Goal: Obtain resource: Obtain resource

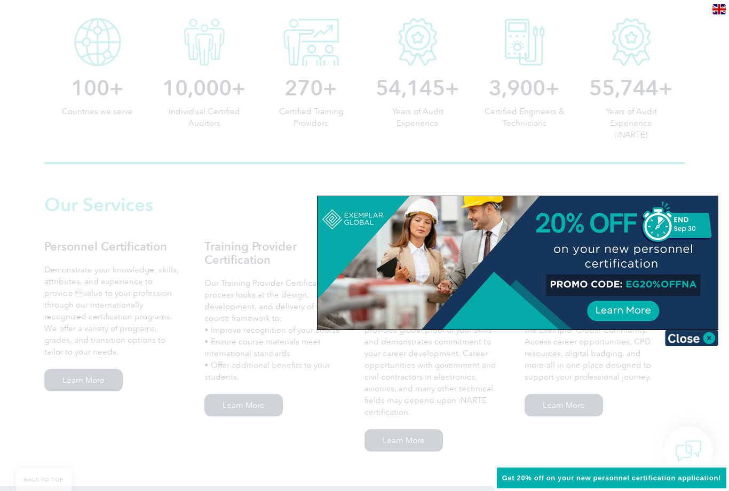
scroll to position [572, 0]
click at [705, 331] on img at bounding box center [691, 338] width 53 height 16
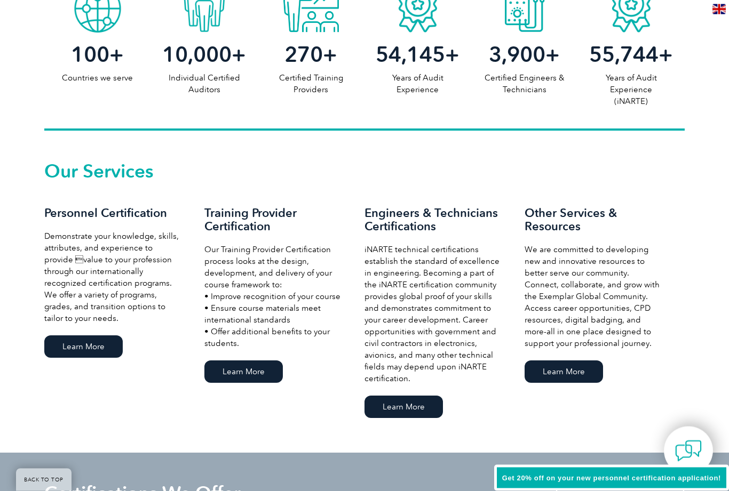
scroll to position [606, 0]
click at [56, 341] on link "Learn More" at bounding box center [83, 347] width 78 height 22
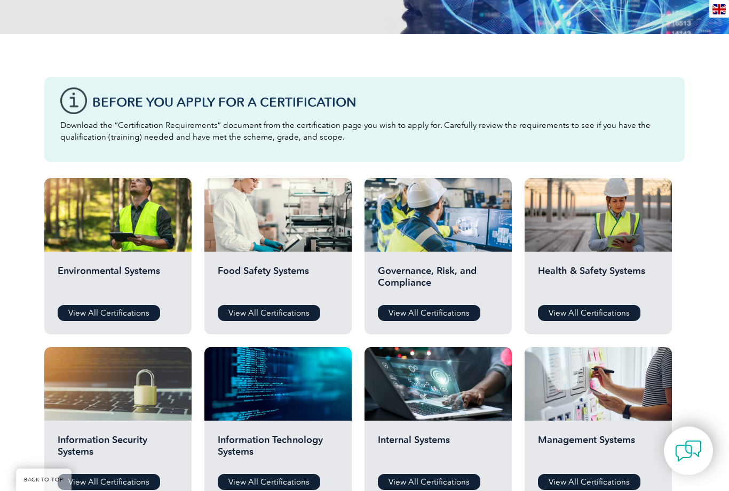
scroll to position [220, 0]
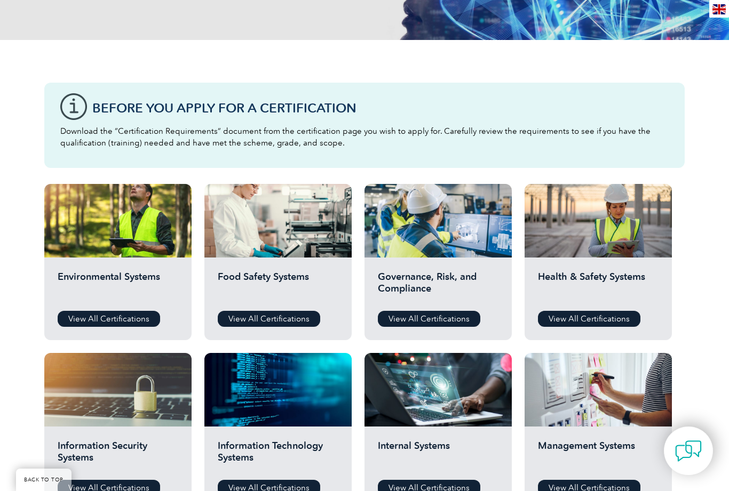
click at [449, 320] on link "View All Certifications" at bounding box center [429, 319] width 102 height 16
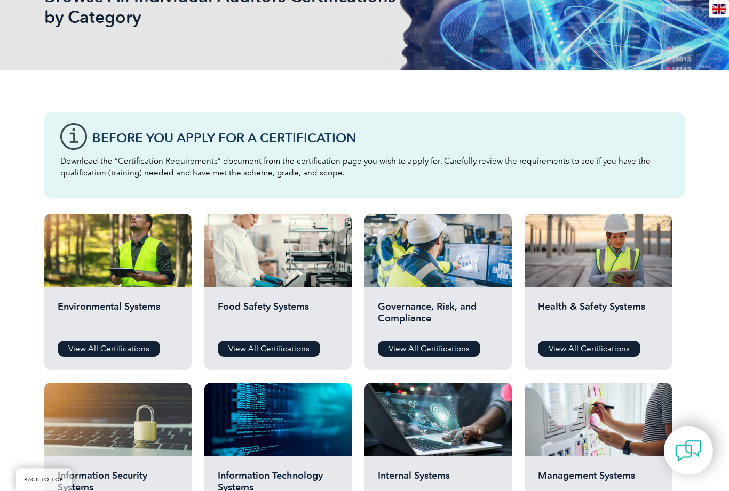
scroll to position [183, 0]
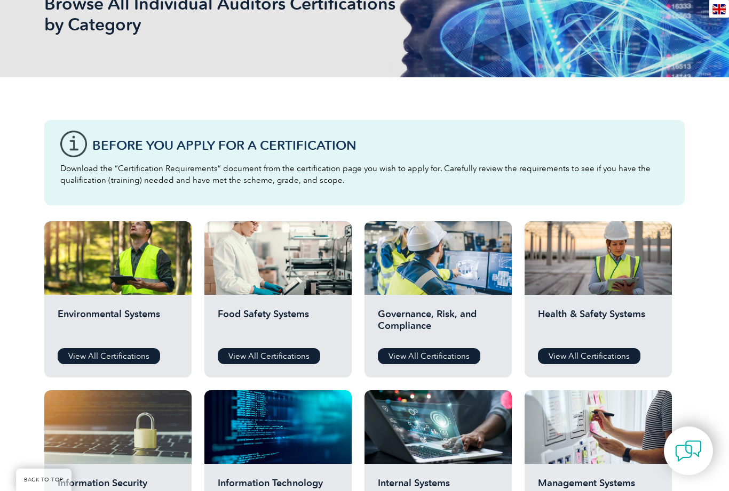
click at [457, 350] on link "View All Certifications" at bounding box center [429, 356] width 102 height 16
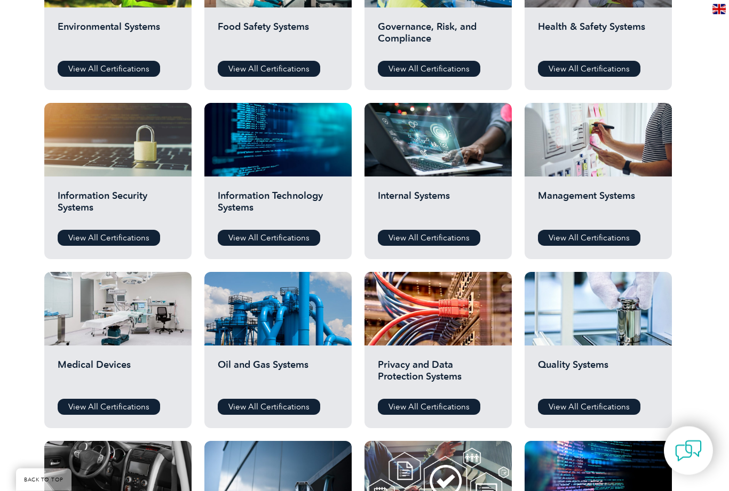
scroll to position [470, 0]
click at [601, 239] on link "View All Certifications" at bounding box center [589, 238] width 102 height 16
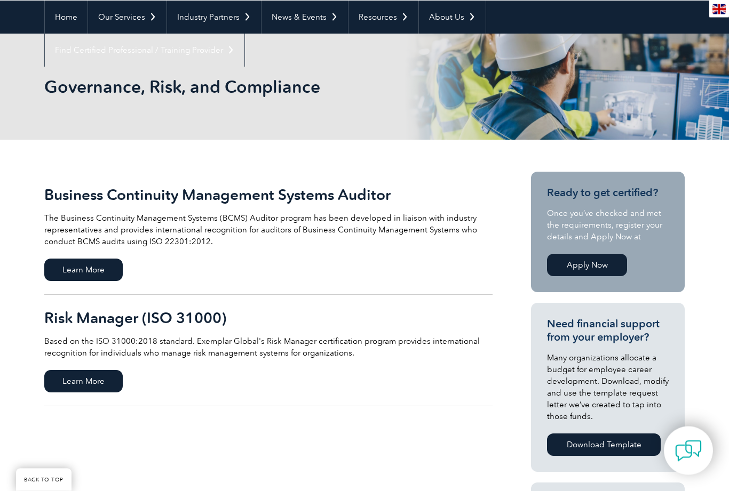
scroll to position [91, 0]
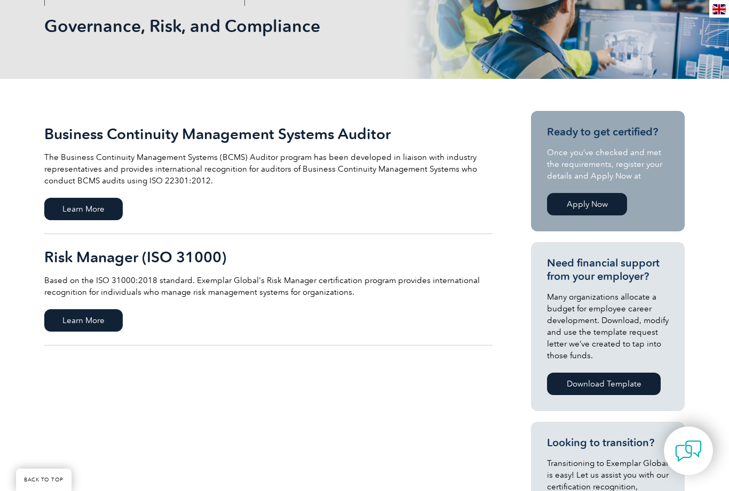
scroll to position [139, 0]
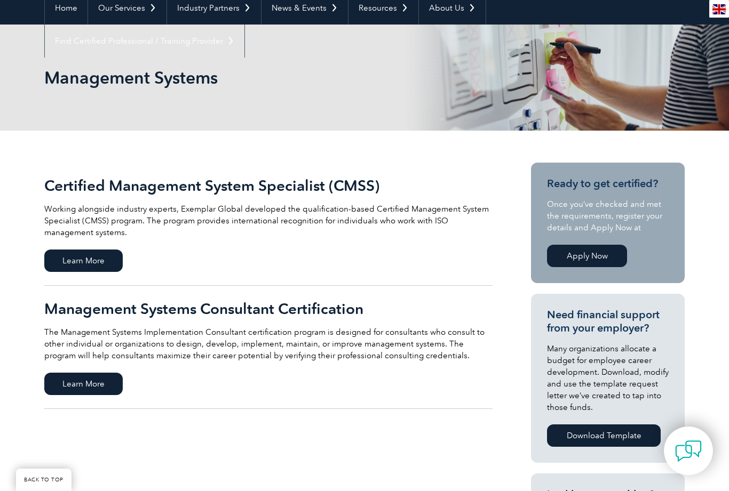
scroll to position [101, 0]
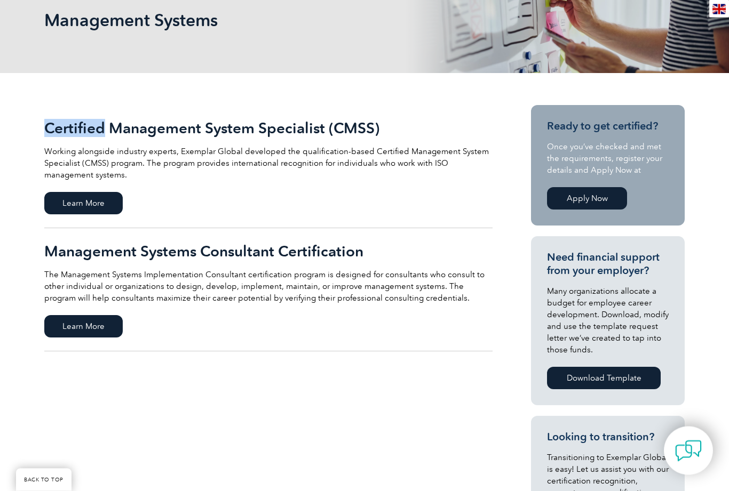
click at [44, 446] on div "Certified Management System Specialist (CMSS) Working alongside industry expert…" at bounding box center [364, 419] width 729 height 691
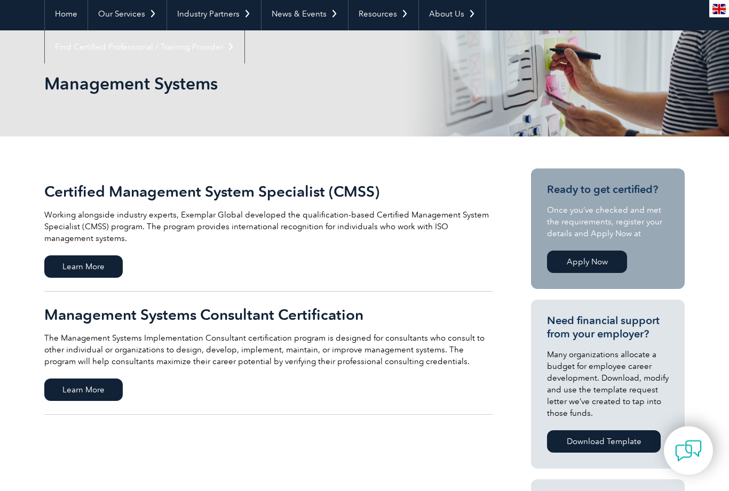
scroll to position [85, 0]
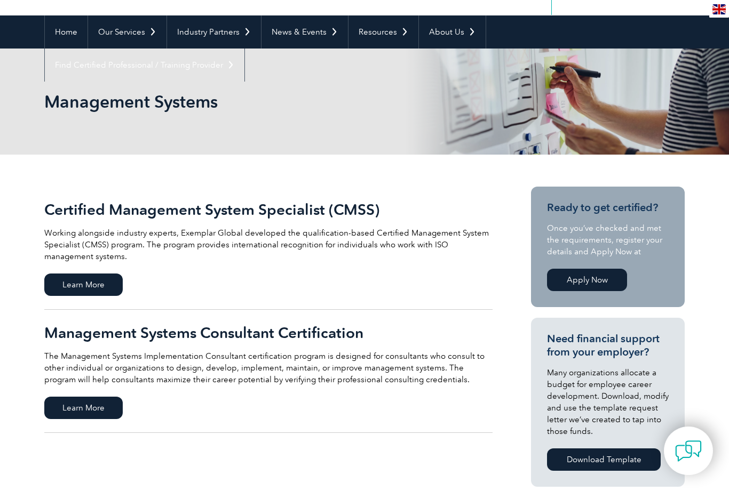
click at [74, 286] on span "Learn More" at bounding box center [83, 285] width 78 height 22
click at [74, 410] on span "Learn More" at bounding box center [83, 408] width 78 height 22
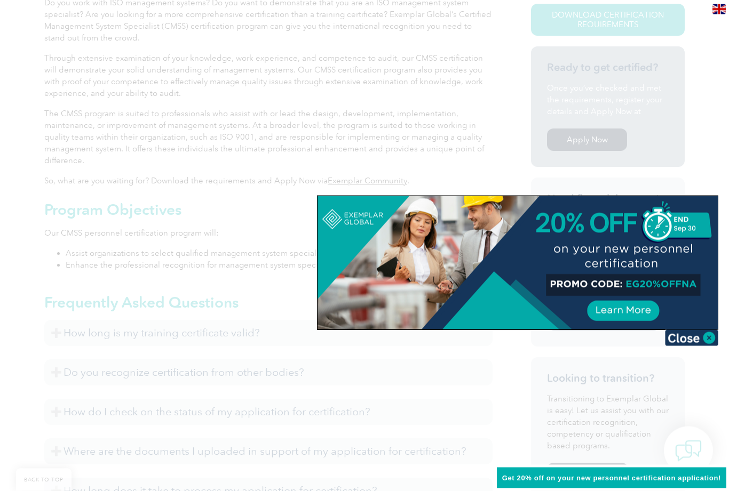
scroll to position [301, 0]
click at [713, 332] on img at bounding box center [691, 338] width 53 height 16
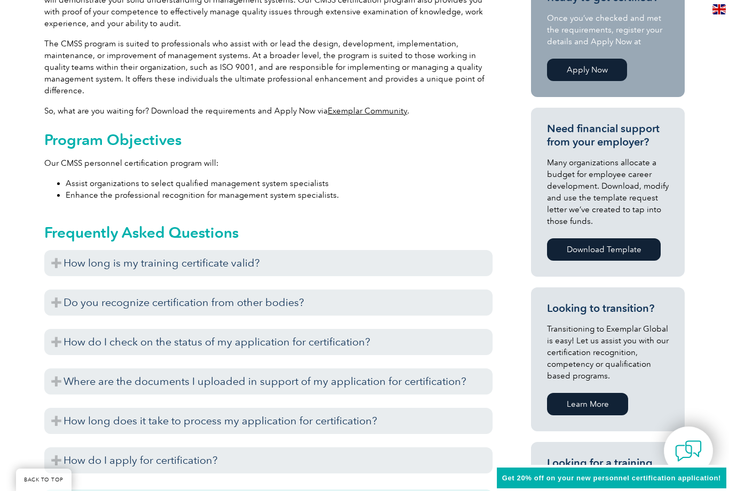
scroll to position [372, 0]
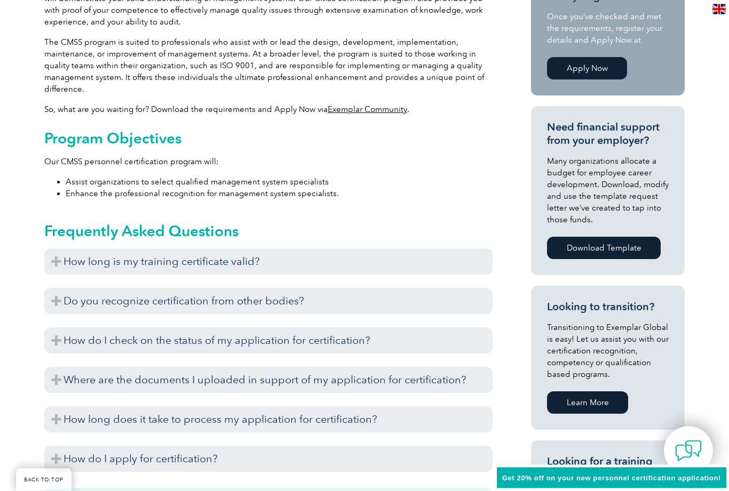
click at [54, 261] on h3 "How long is my training certificate valid?" at bounding box center [268, 262] width 448 height 26
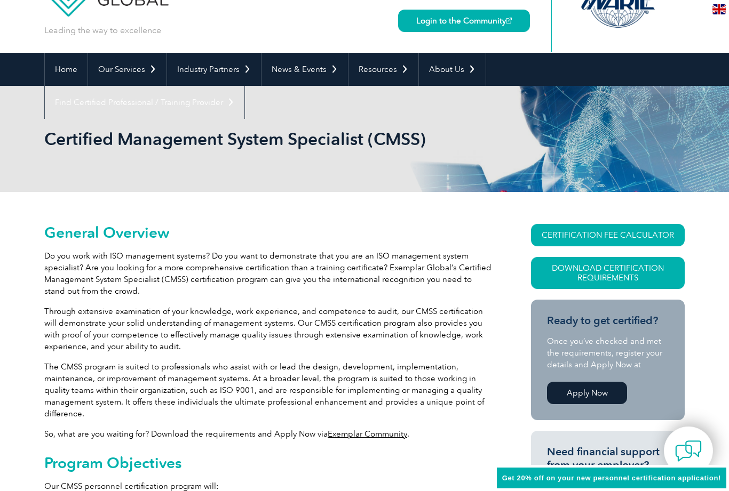
scroll to position [45, 0]
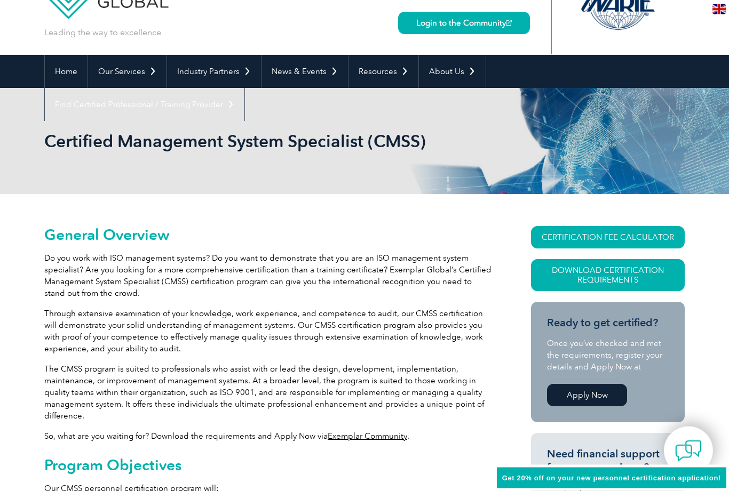
click at [612, 277] on link "Download Certification Requirements" at bounding box center [608, 276] width 154 height 32
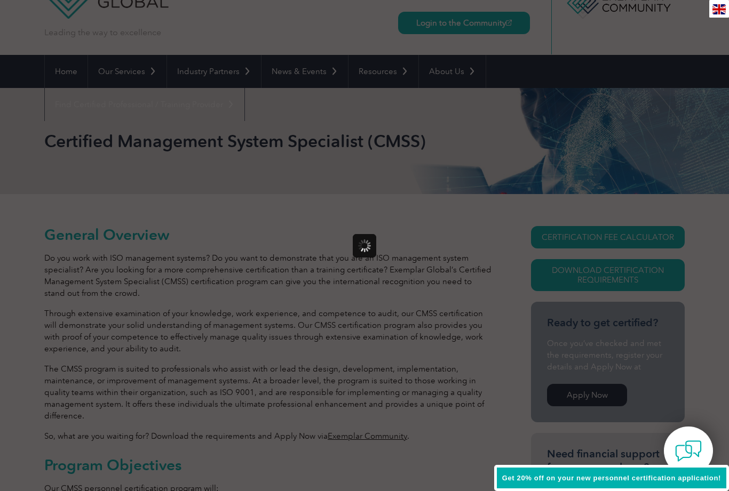
scroll to position [0, 0]
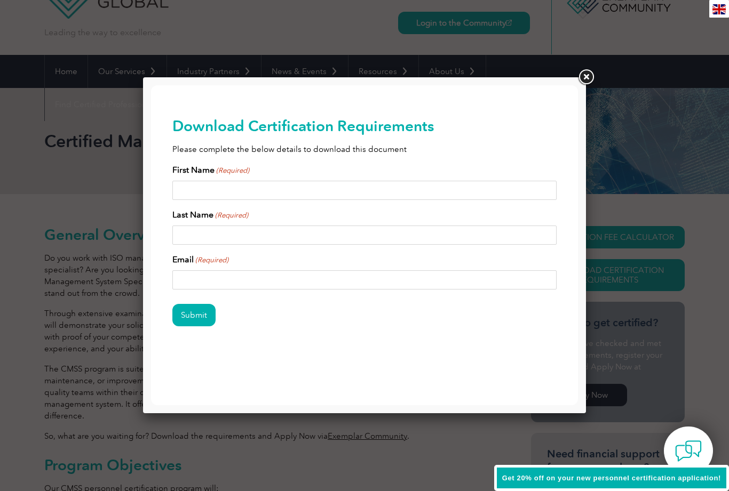
click at [584, 74] on link at bounding box center [585, 77] width 19 height 19
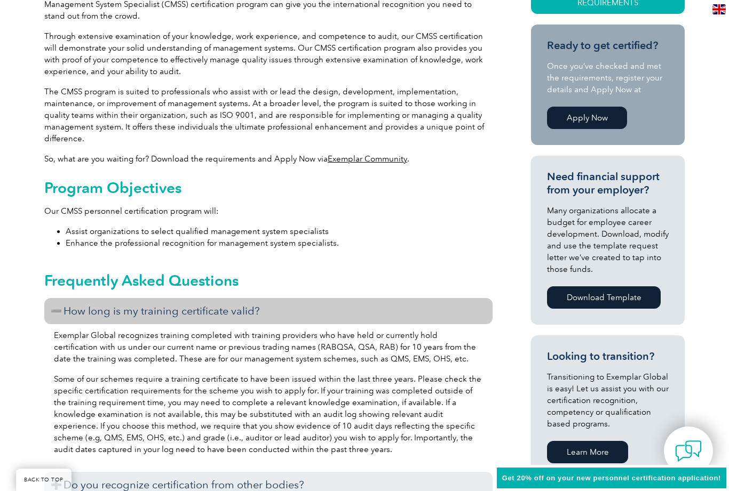
scroll to position [321, 0]
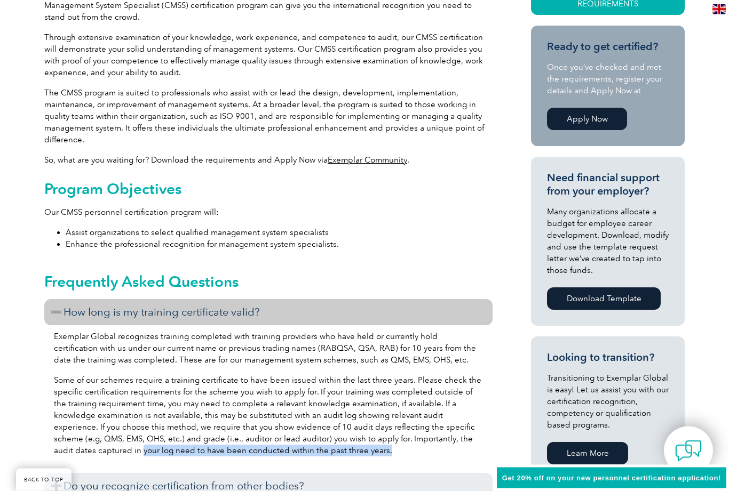
click at [55, 416] on p "Some of our schemes require a training certificate to have been issued within t…" at bounding box center [268, 416] width 429 height 82
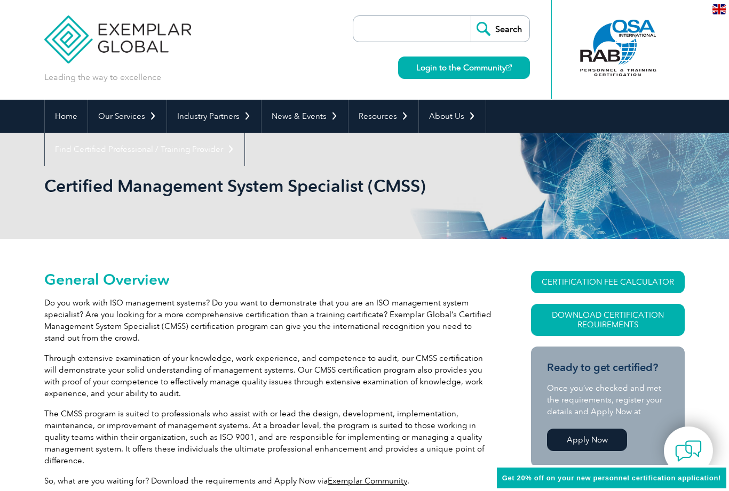
scroll to position [0, 0]
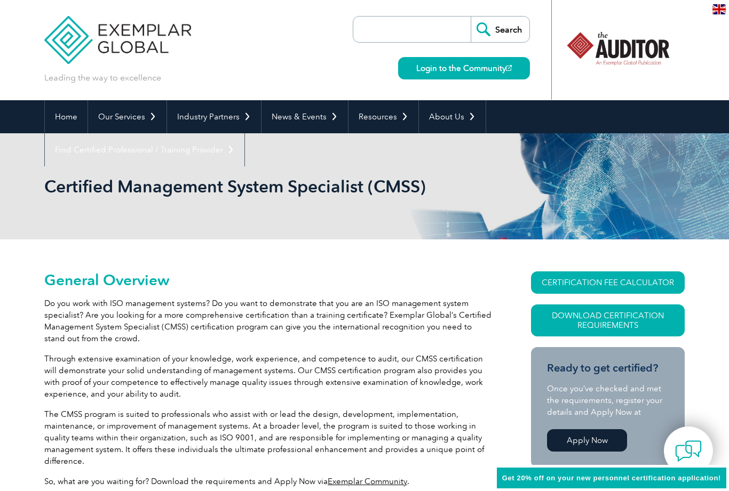
click at [652, 320] on link "Download Certification Requirements" at bounding box center [608, 321] width 154 height 32
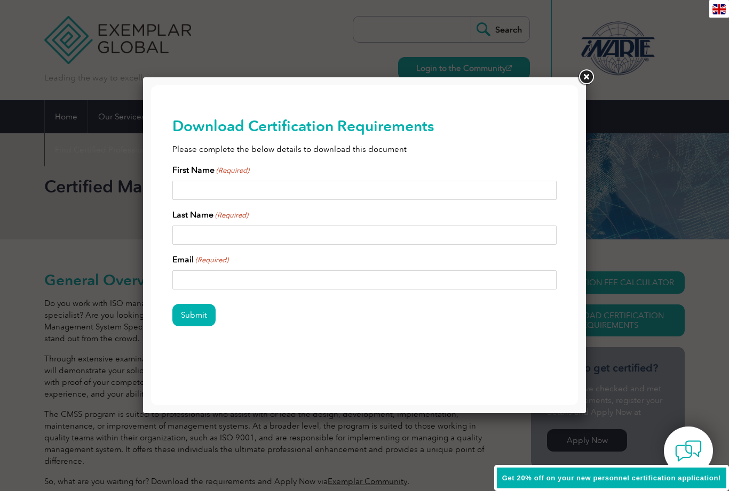
click at [364, 183] on input "First Name (Required)" at bounding box center [364, 190] width 384 height 19
type input "[PERSON_NAME]"
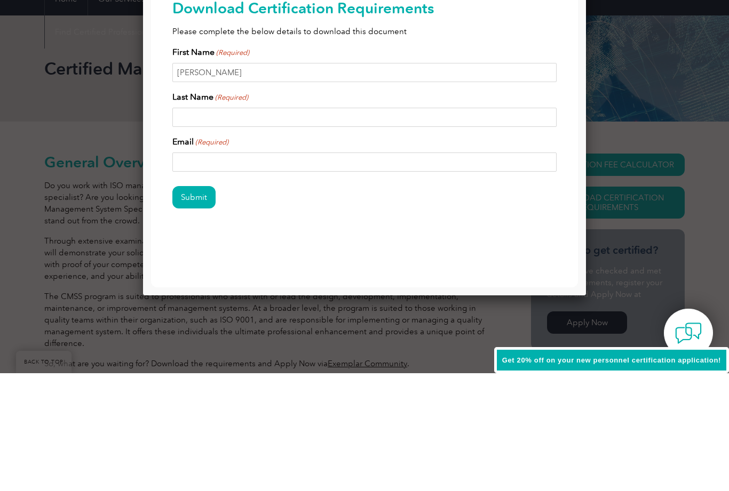
type input "Redwood"
type input "[EMAIL_ADDRESS][DOMAIN_NAME]"
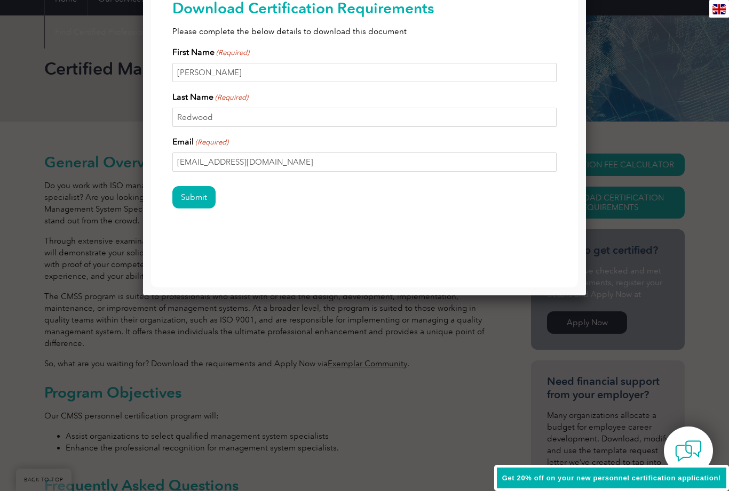
click at [203, 195] on input "Submit" at bounding box center [193, 197] width 43 height 22
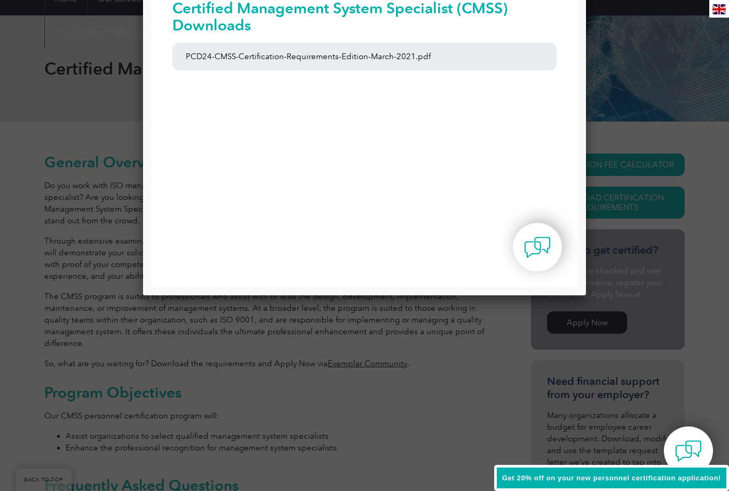
scroll to position [0, 0]
click at [44, 442] on div at bounding box center [364, 245] width 729 height 491
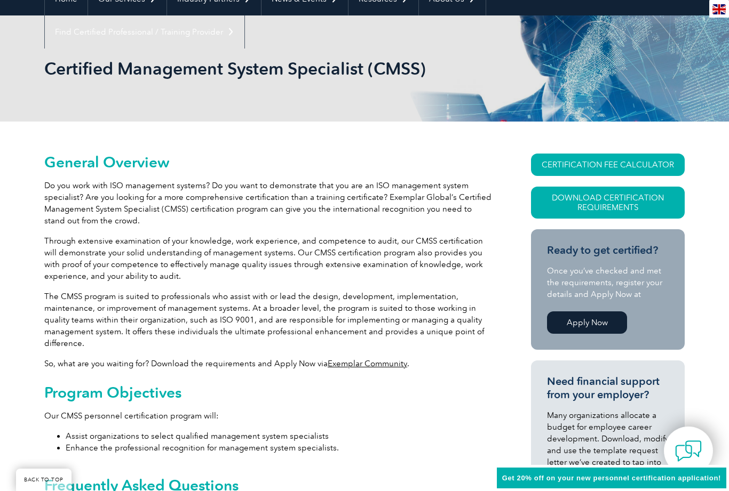
click at [378, 58] on h1 "Certified Management System Specialist (CMSS)" at bounding box center [249, 68] width 410 height 21
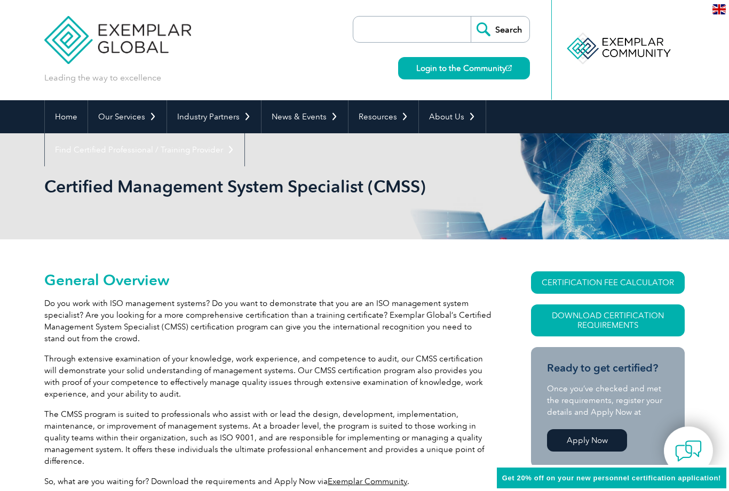
click at [630, 329] on link "Download Certification Requirements" at bounding box center [608, 321] width 154 height 32
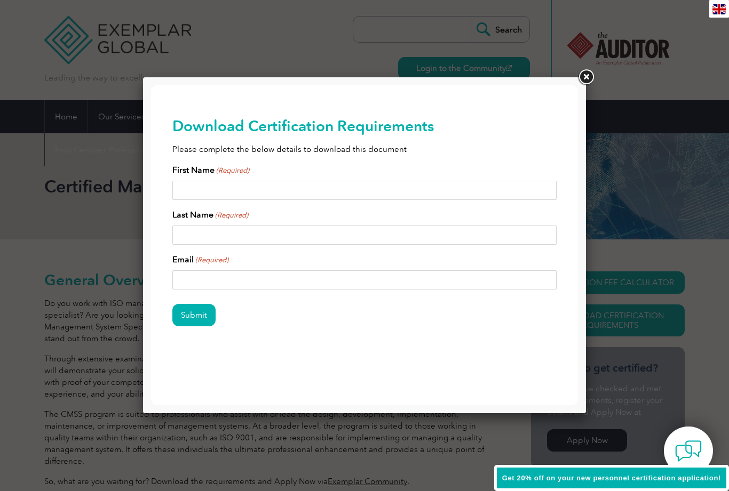
click at [587, 79] on link at bounding box center [585, 77] width 19 height 19
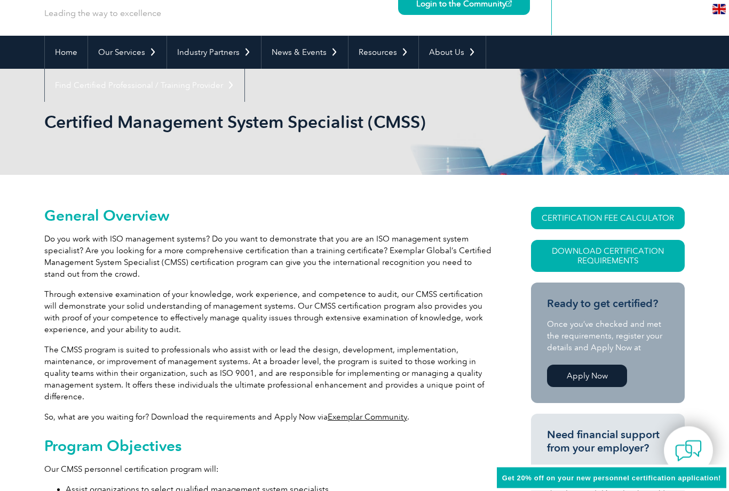
click at [647, 254] on link "Download Certification Requirements" at bounding box center [608, 257] width 154 height 32
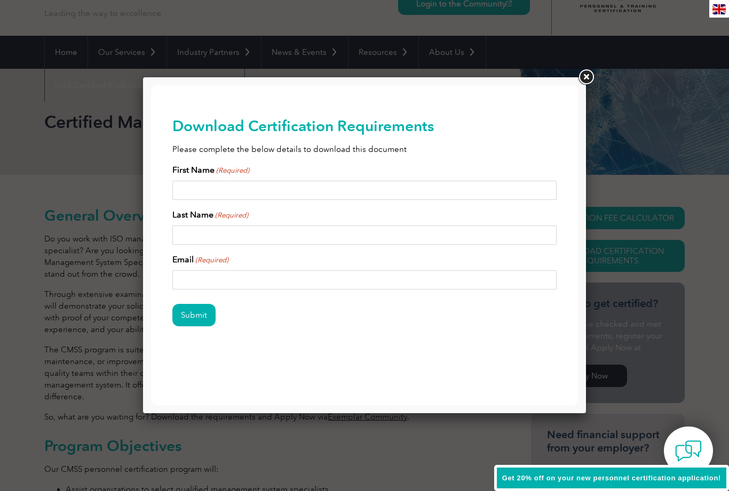
click at [328, 174] on div "First Name (Required)" at bounding box center [364, 182] width 384 height 36
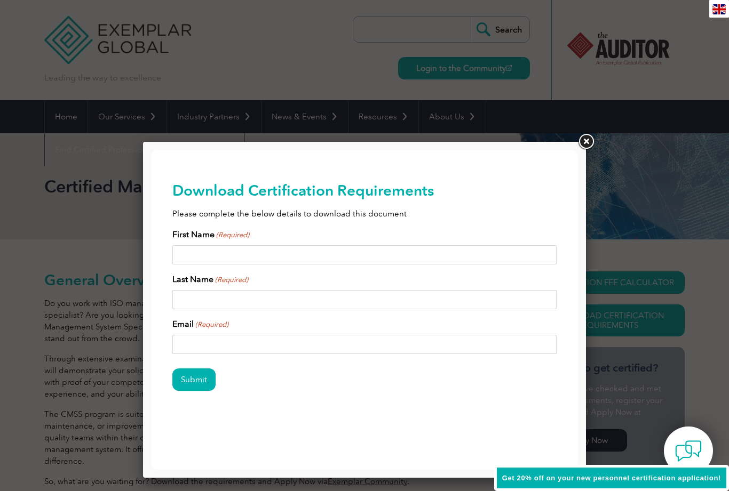
click at [311, 243] on div "First Name (Required)" at bounding box center [364, 246] width 384 height 36
click at [320, 263] on input "First Name (Required)" at bounding box center [364, 254] width 384 height 19
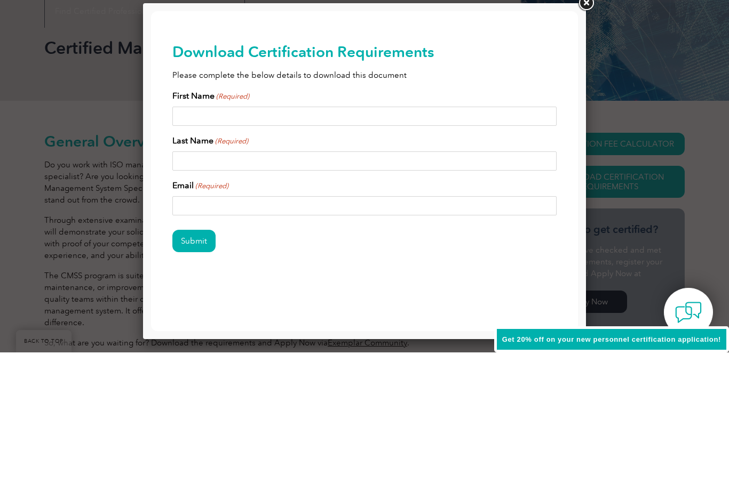
type input "[PERSON_NAME]"
type input "Redwood"
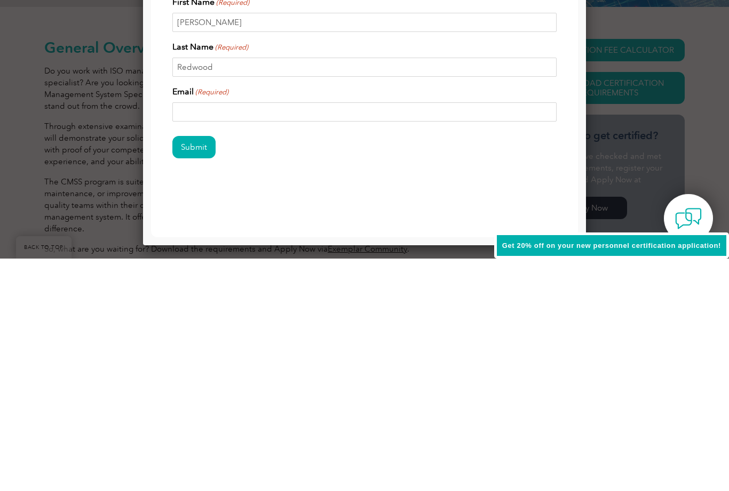
type input "[EMAIL_ADDRESS][DOMAIN_NAME]"
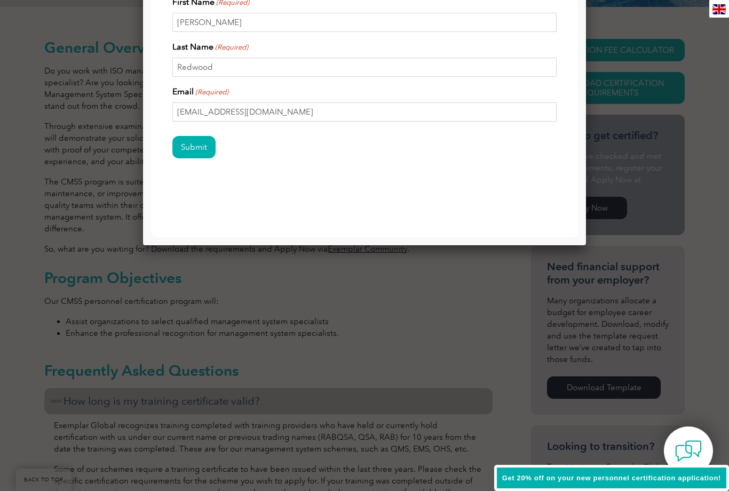
click at [196, 155] on input "Submit" at bounding box center [193, 147] width 43 height 22
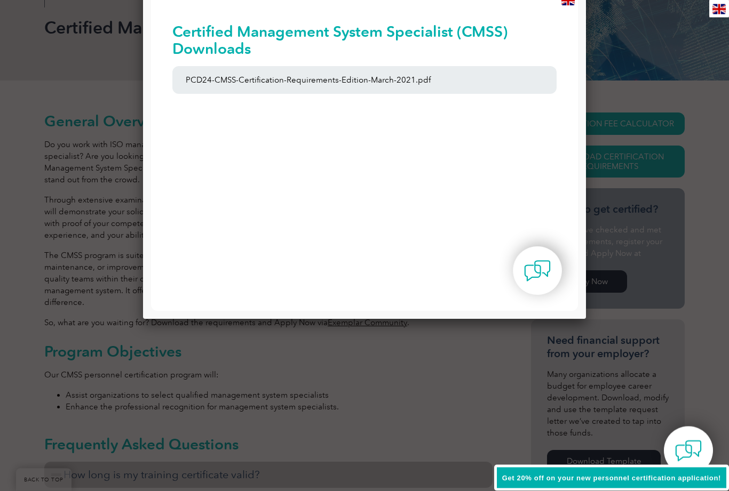
scroll to position [157, 0]
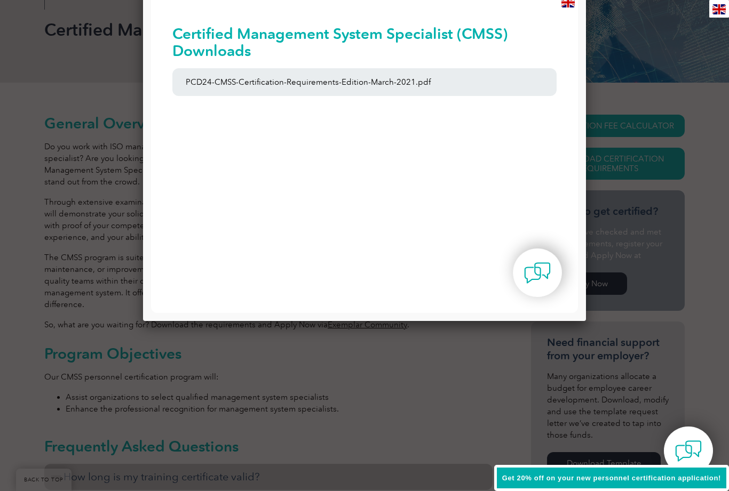
click at [411, 82] on link "PCD24-CMSS-Certification-Requirements-Edition-March-2021.pdf" at bounding box center [364, 82] width 384 height 28
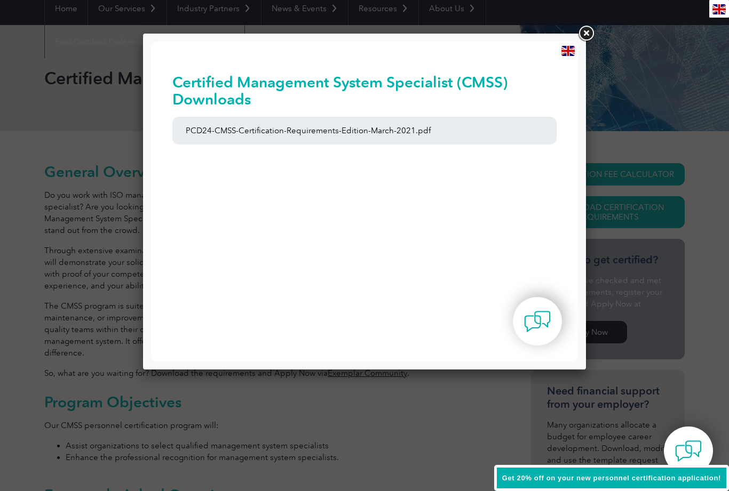
scroll to position [90, 0]
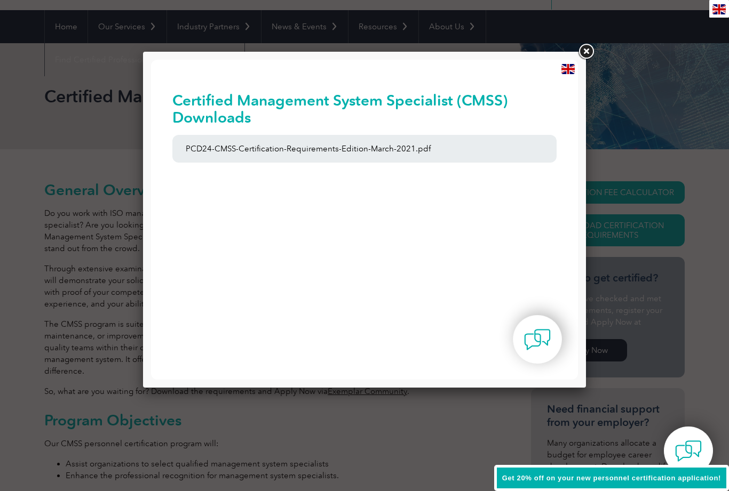
click at [60, 178] on div at bounding box center [364, 245] width 729 height 491
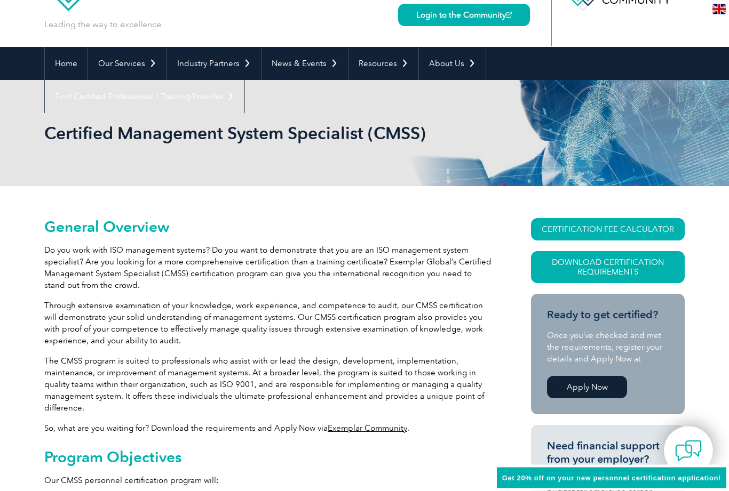
scroll to position [0, 0]
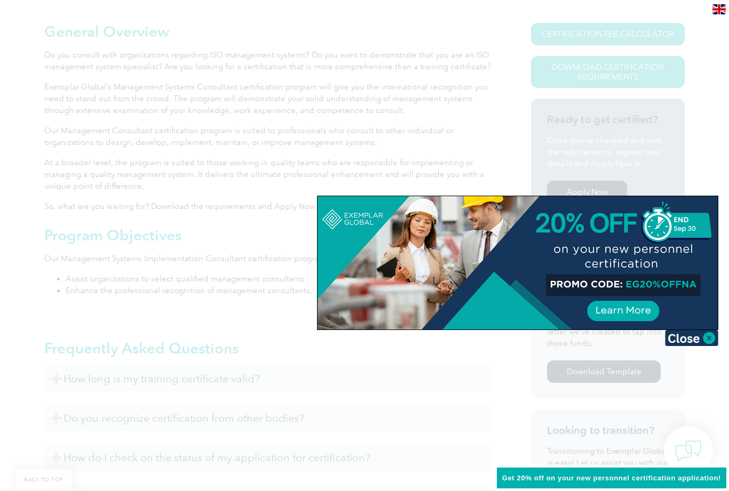
scroll to position [253, 0]
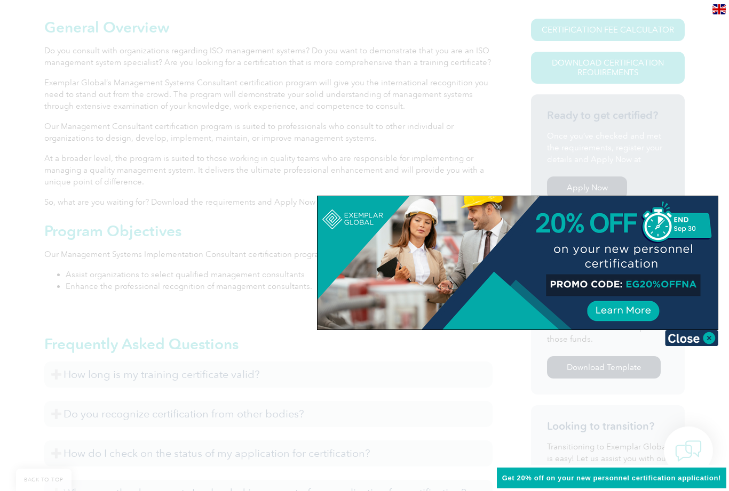
click at [721, 330] on div at bounding box center [364, 245] width 729 height 491
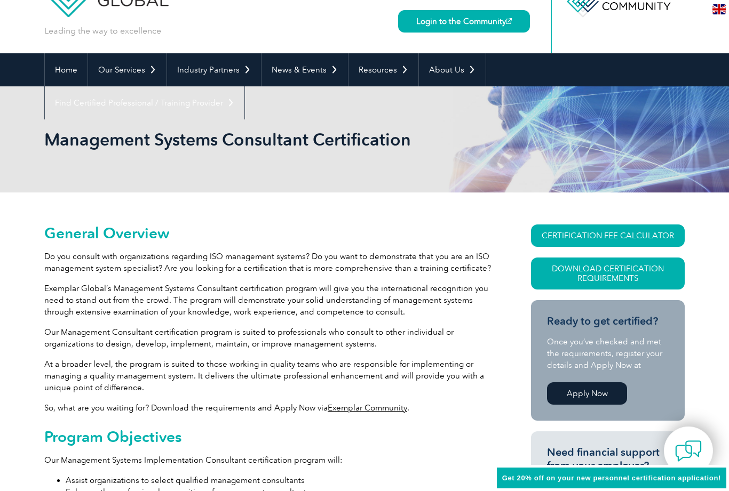
scroll to position [46, 0]
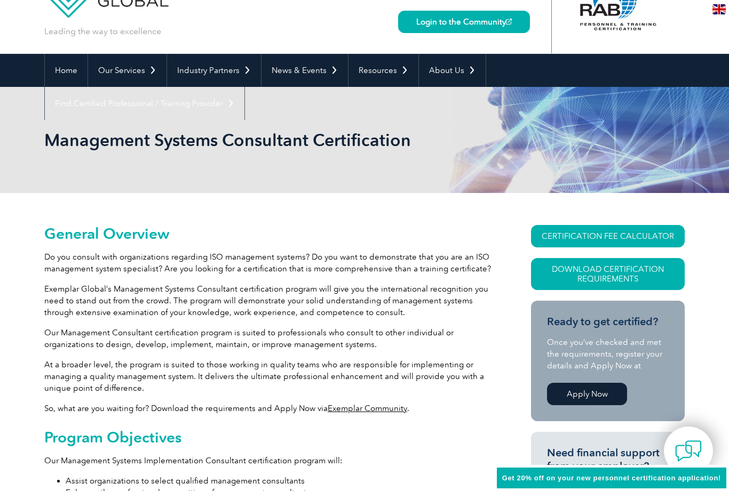
click at [653, 280] on link "Download Certification Requirements" at bounding box center [608, 274] width 154 height 32
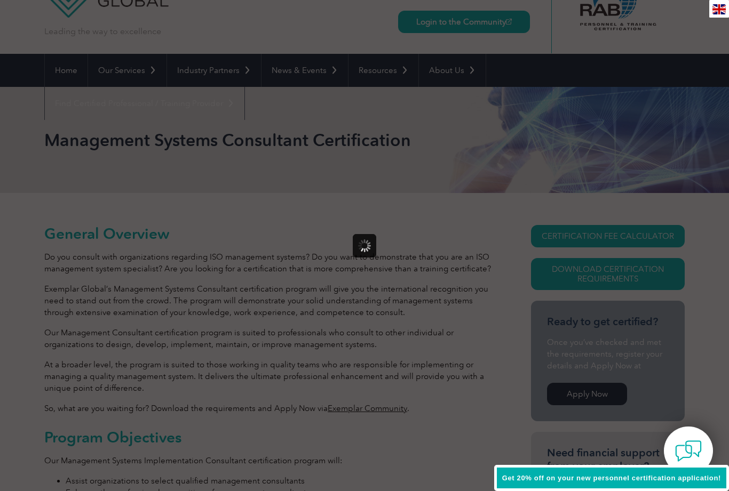
scroll to position [0, 0]
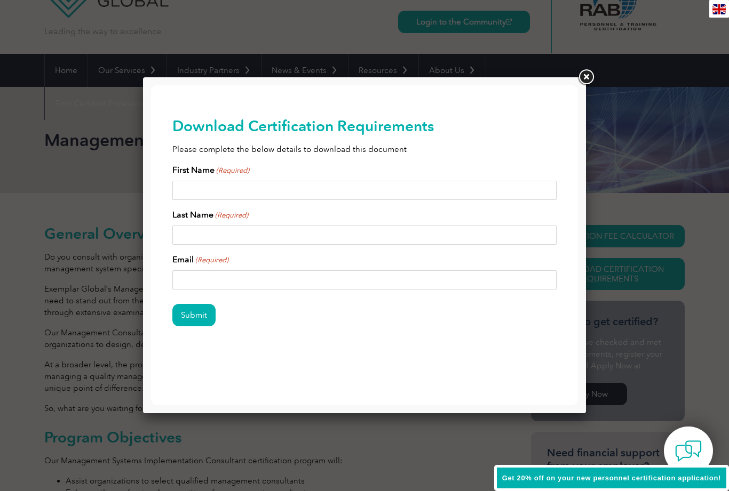
click at [344, 186] on input "First Name (Required)" at bounding box center [364, 190] width 384 height 19
type input "[PERSON_NAME]"
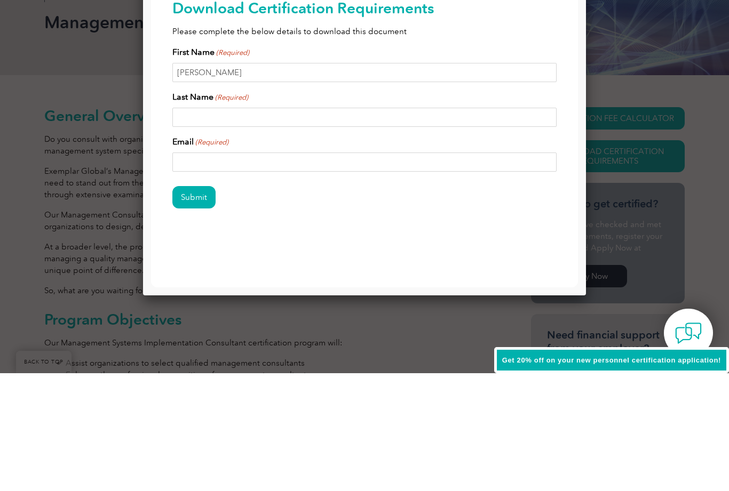
type input "Redwood"
type input "[EMAIL_ADDRESS][DOMAIN_NAME]"
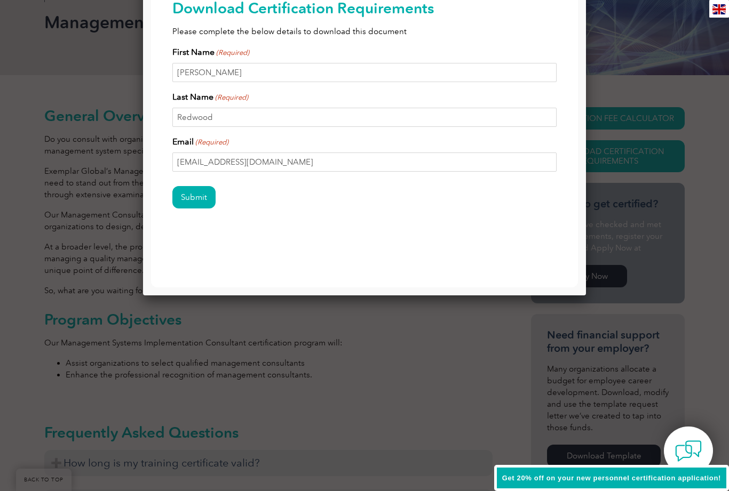
click at [193, 202] on input "Submit" at bounding box center [193, 197] width 43 height 22
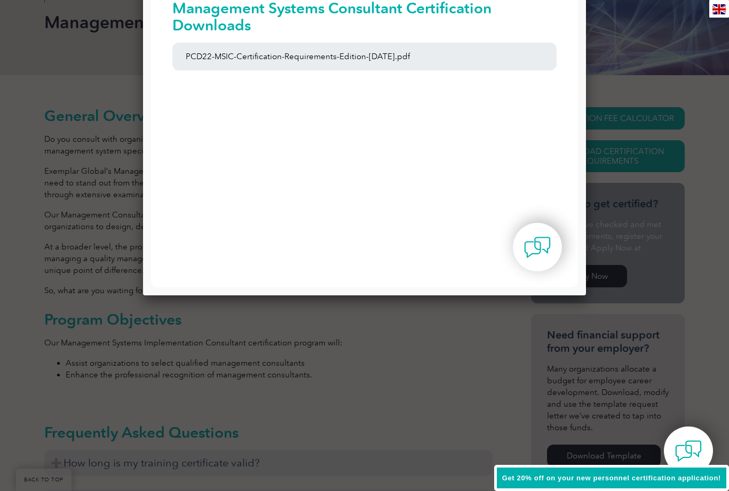
scroll to position [0, 0]
click at [398, 61] on link "PCD22-MSIC-Certification-Requirements-Edition-[DATE].pdf" at bounding box center [364, 57] width 384 height 28
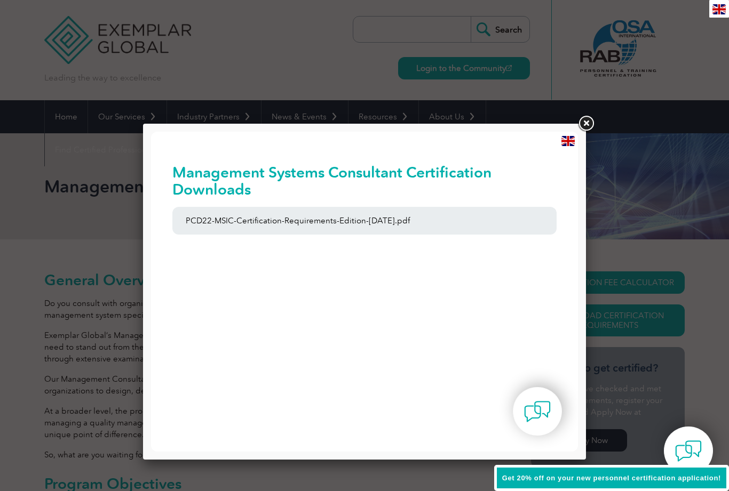
click at [587, 129] on link at bounding box center [585, 123] width 19 height 19
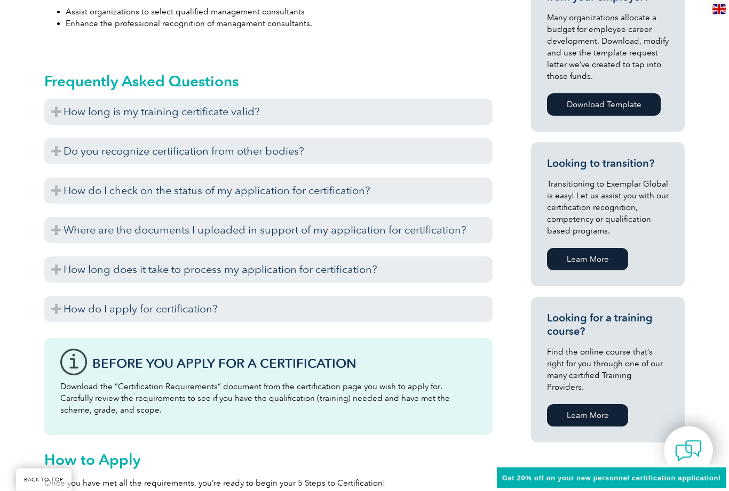
scroll to position [516, 0]
